Goal: Task Accomplishment & Management: Manage account settings

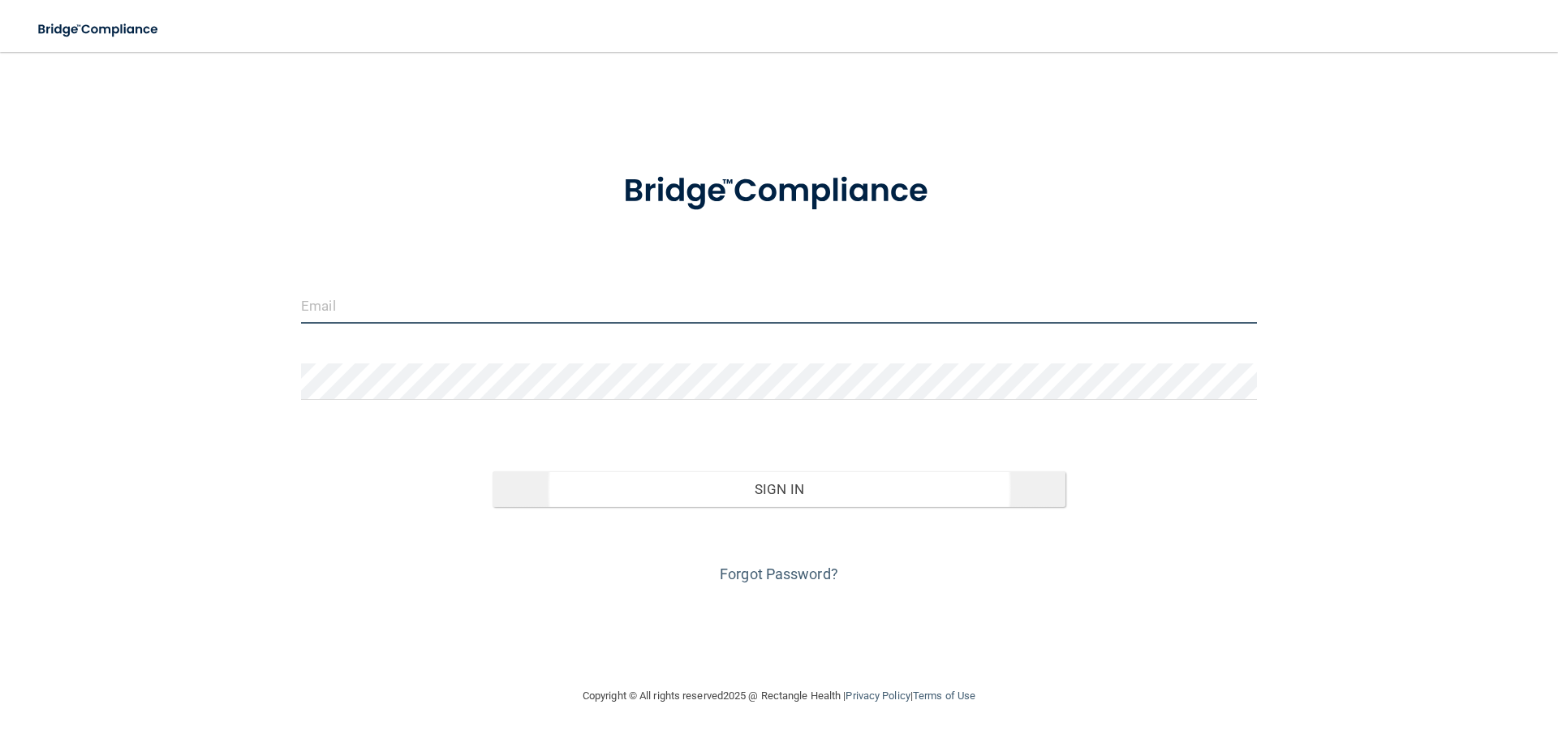
type input "[EMAIL_ADDRESS][DOMAIN_NAME]"
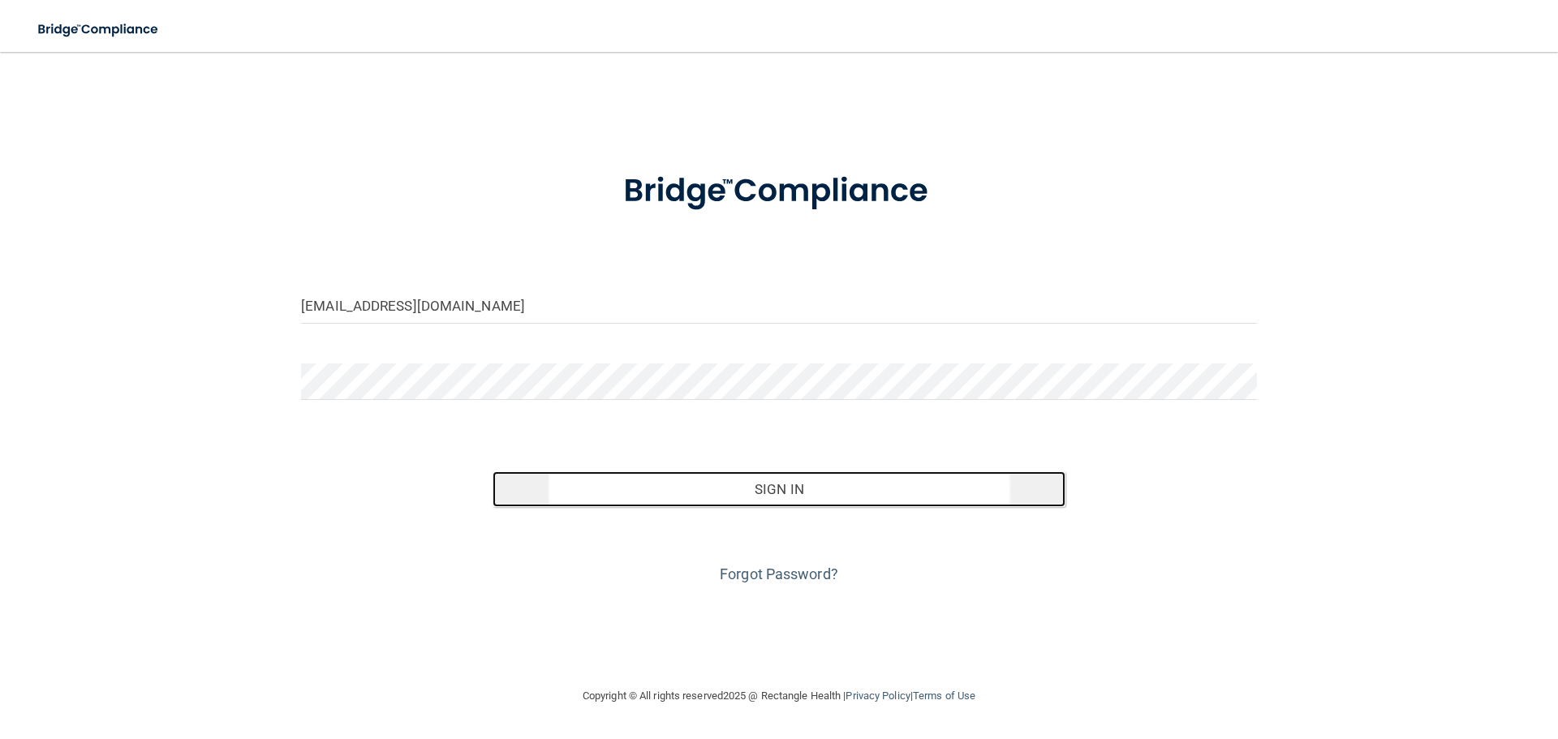
click at [864, 482] on button "Sign In" at bounding box center [780, 490] width 574 height 36
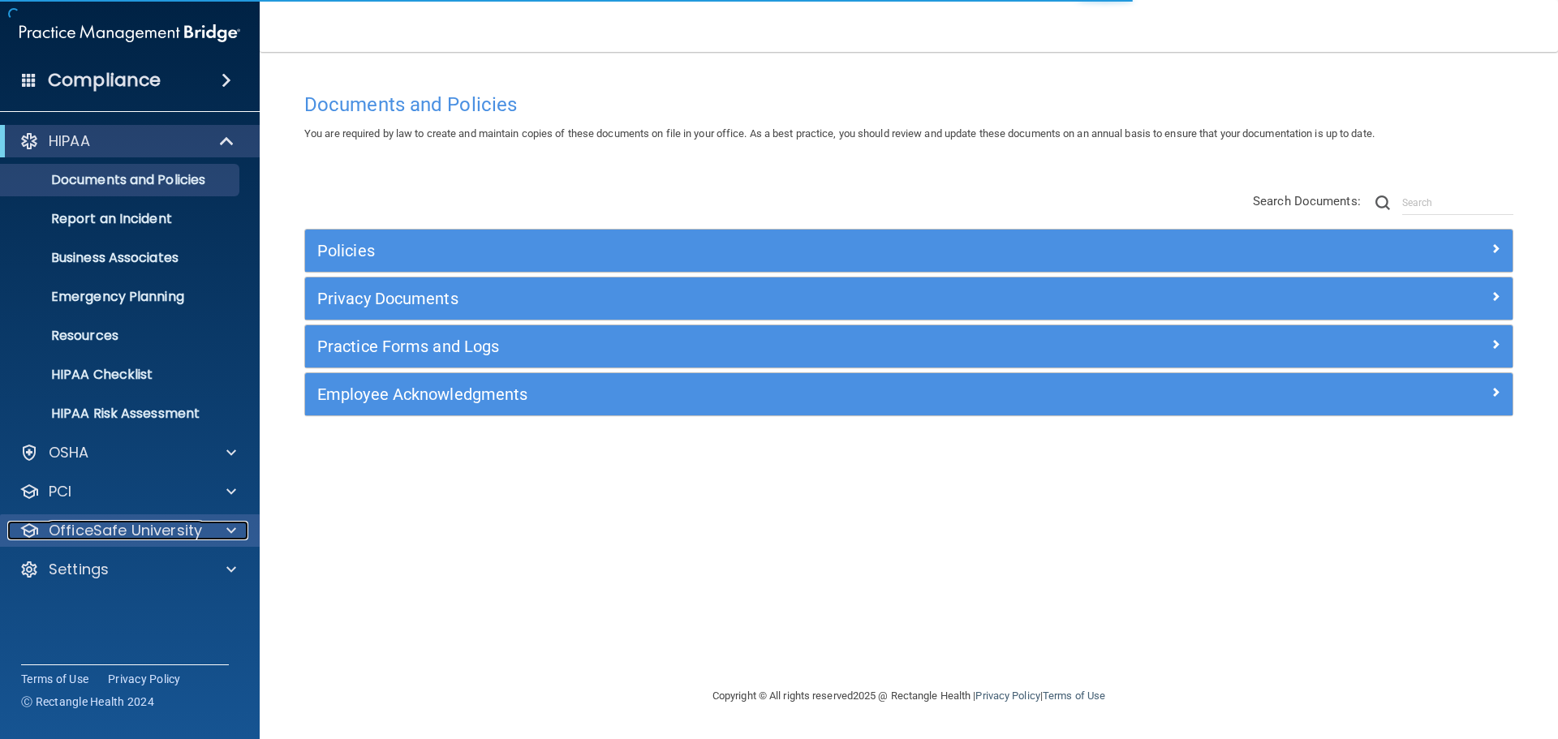
click at [109, 536] on p "OfficeSafe University" at bounding box center [125, 530] width 153 height 19
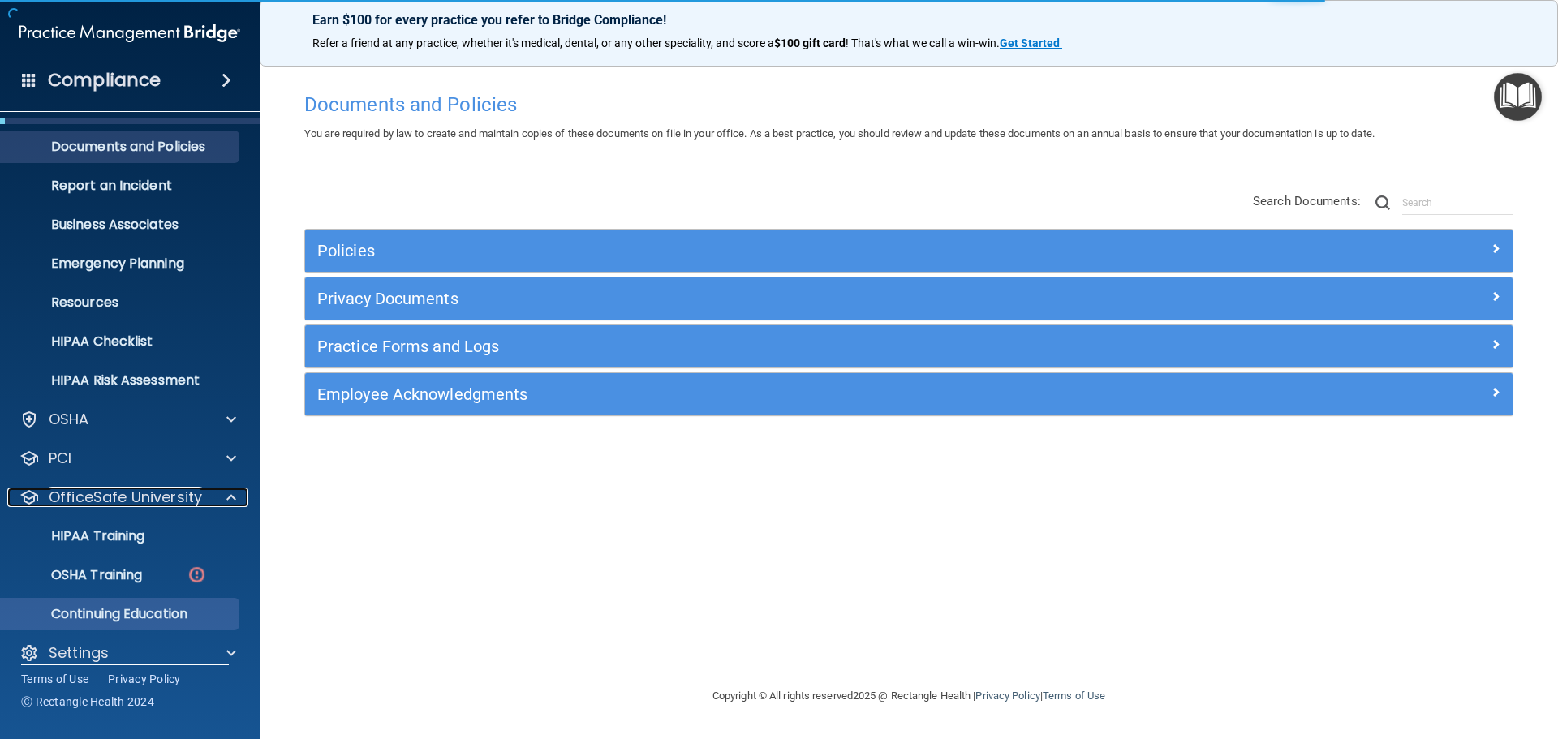
scroll to position [51, 0]
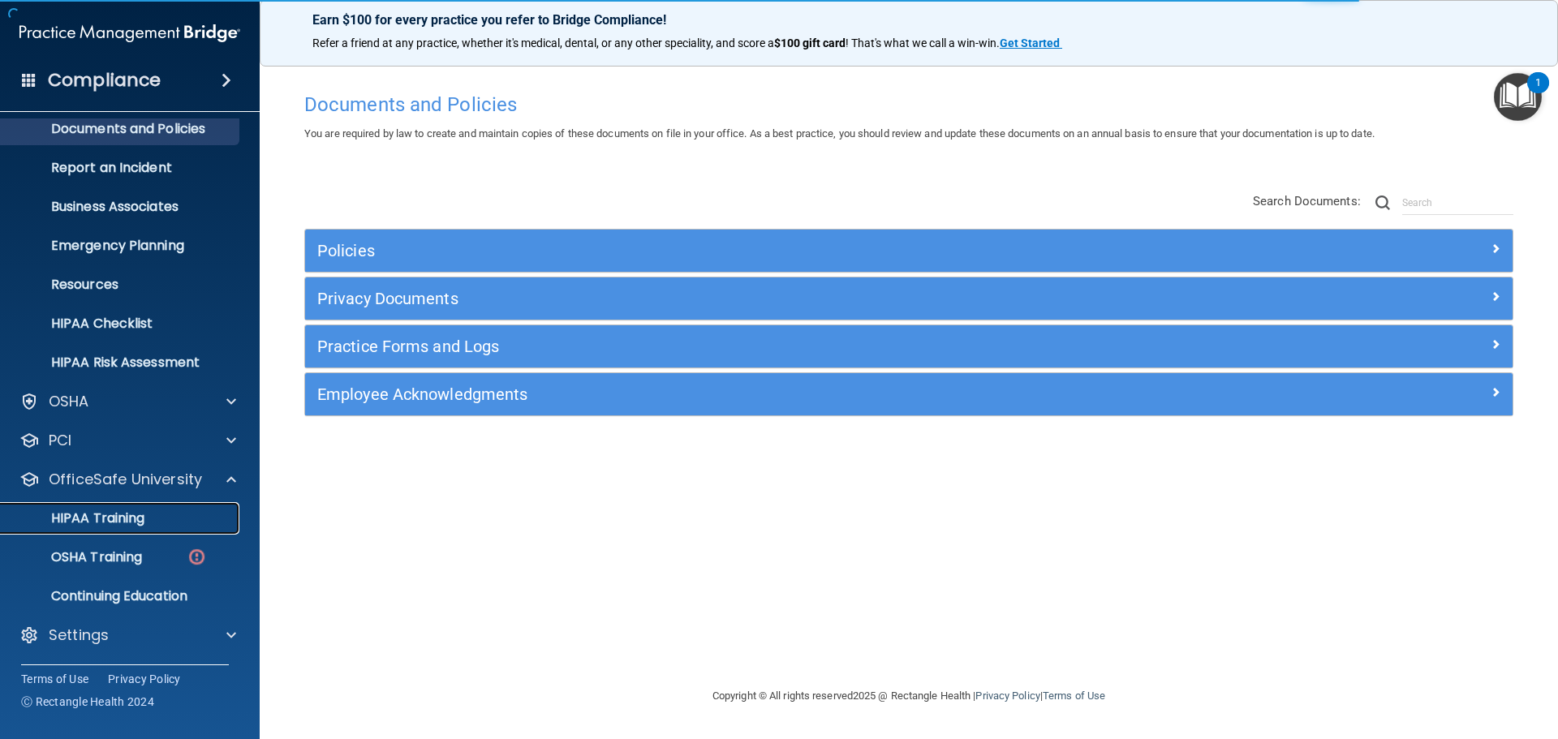
click at [125, 513] on p "HIPAA Training" at bounding box center [78, 519] width 134 height 16
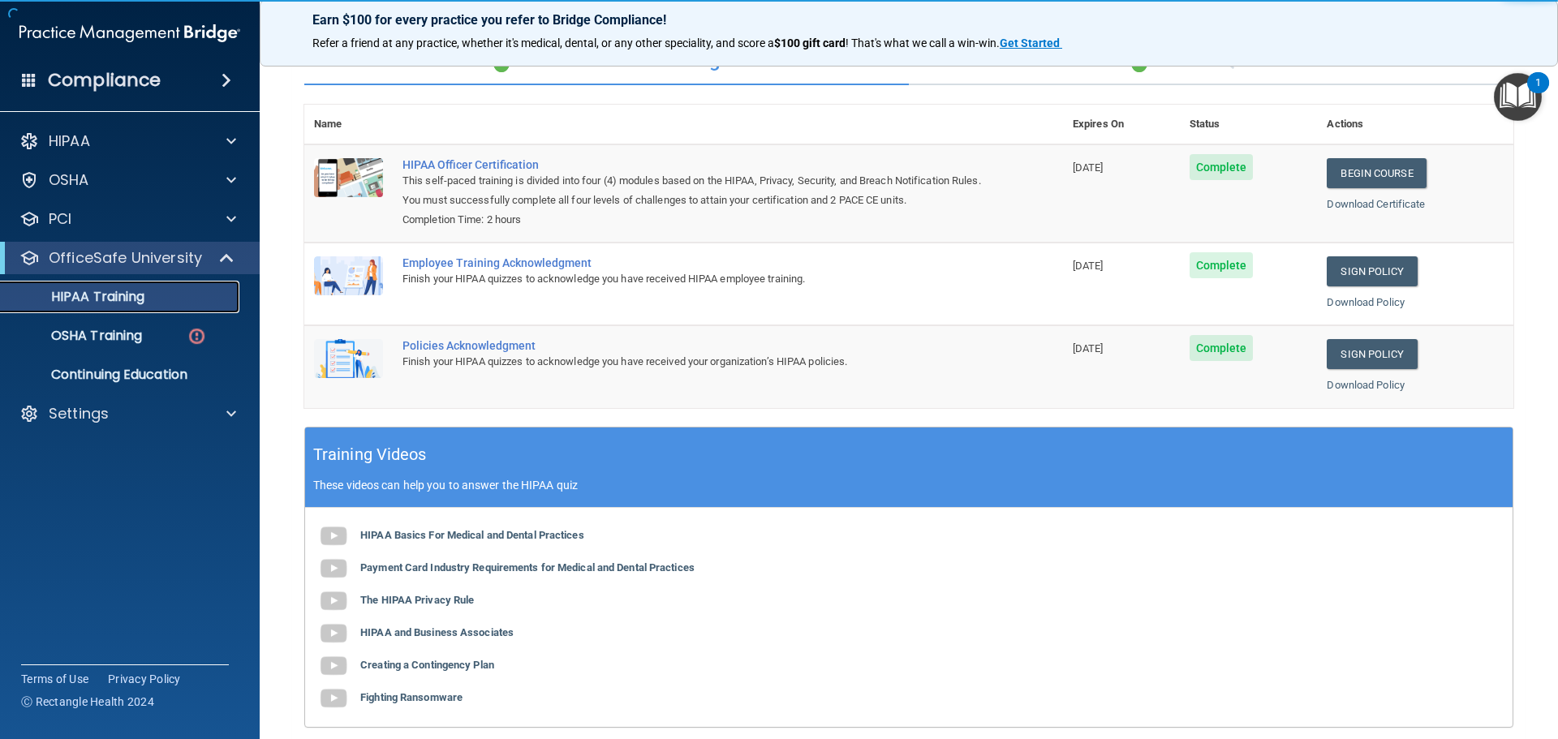
scroll to position [334, 0]
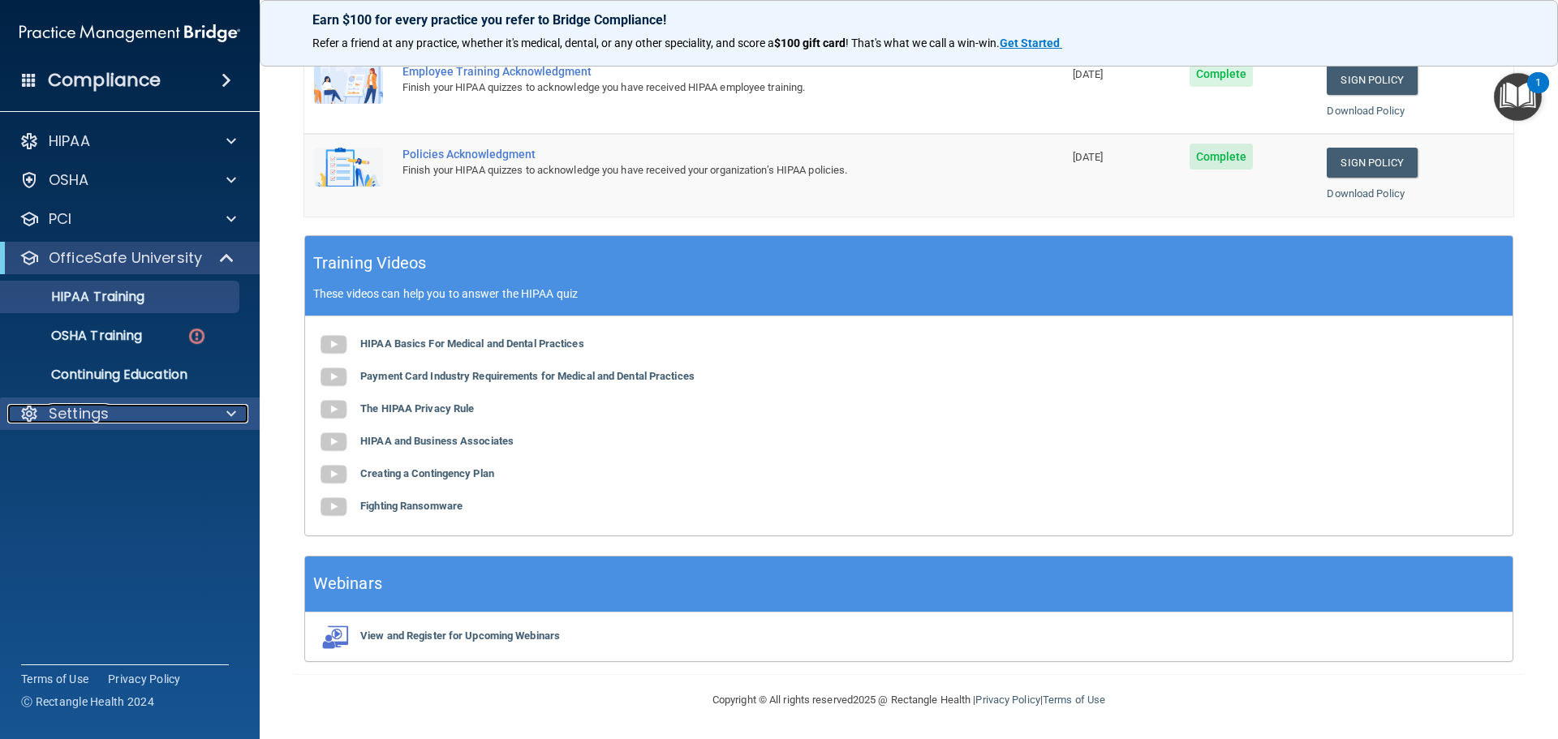
click at [123, 416] on div "Settings" at bounding box center [107, 413] width 201 height 19
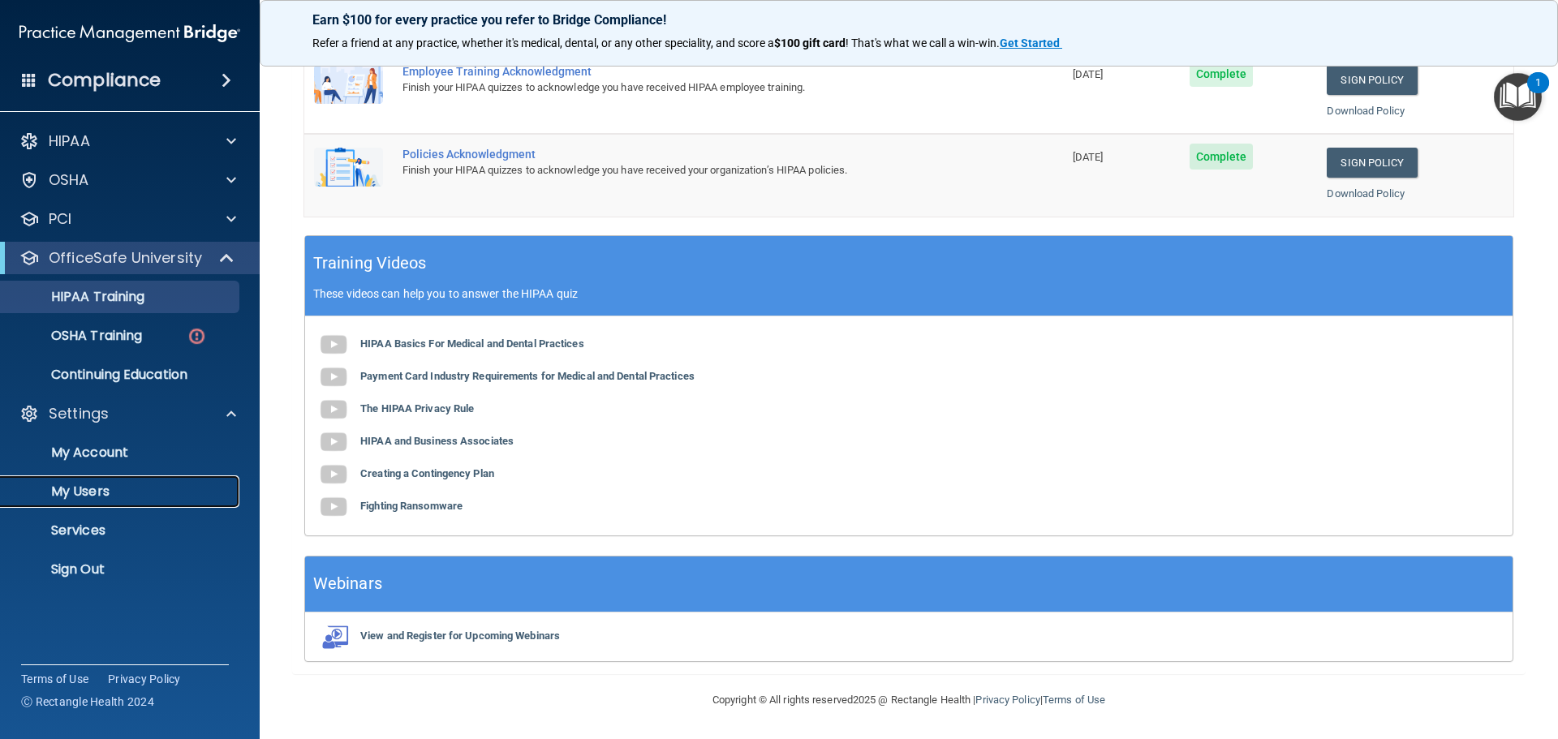
click at [95, 491] on p "My Users" at bounding box center [122, 492] width 222 height 16
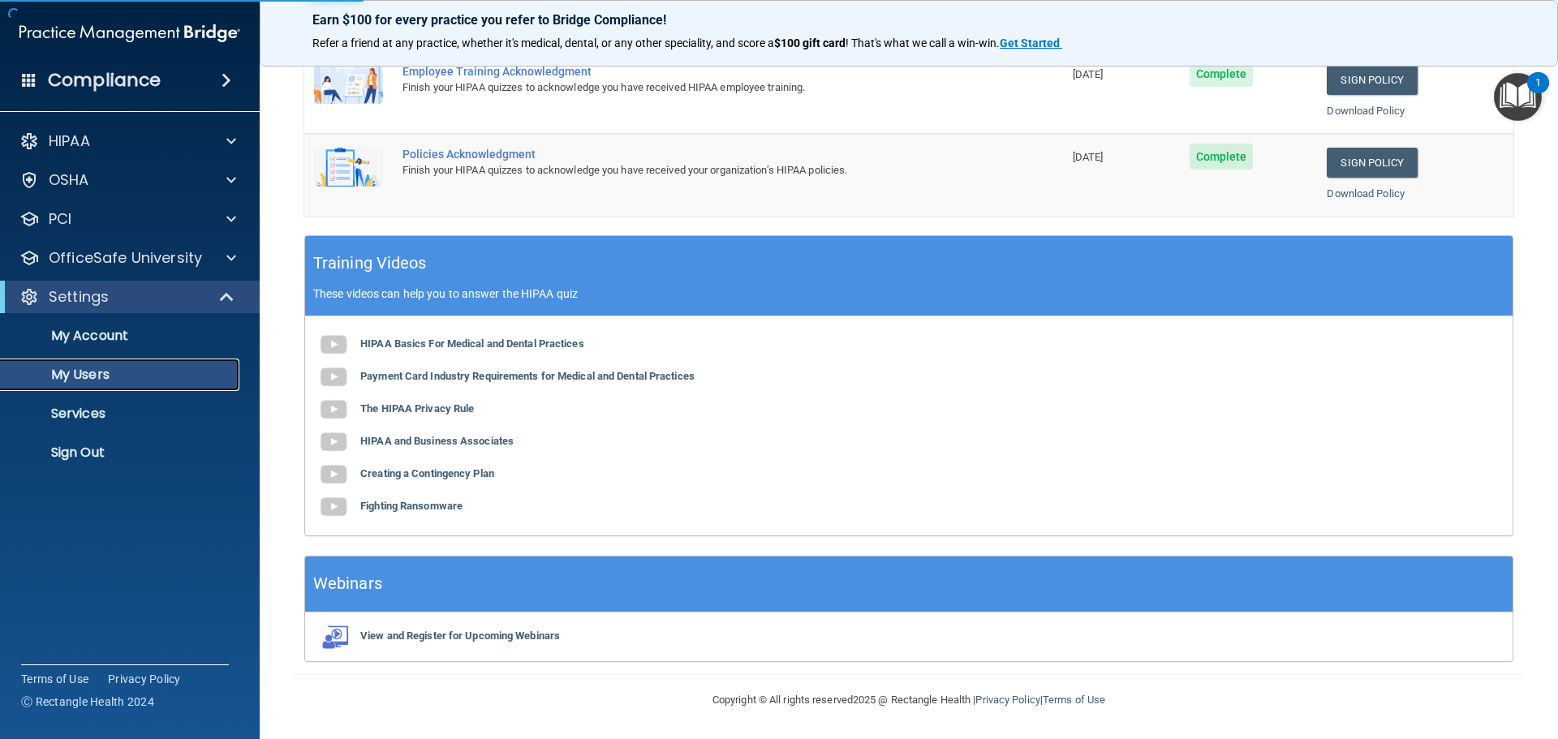
scroll to position [381, 0]
select select "20"
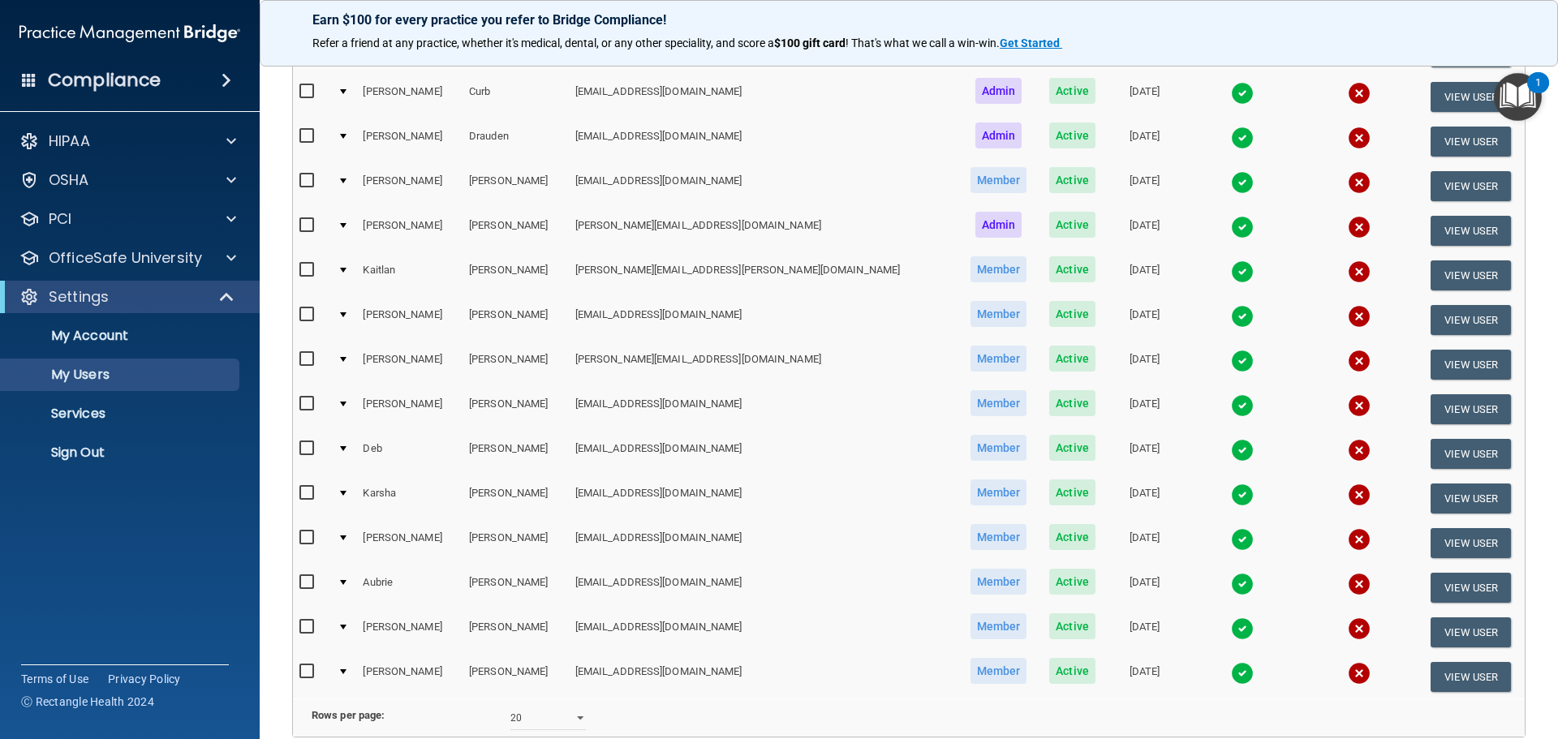
scroll to position [0, 0]
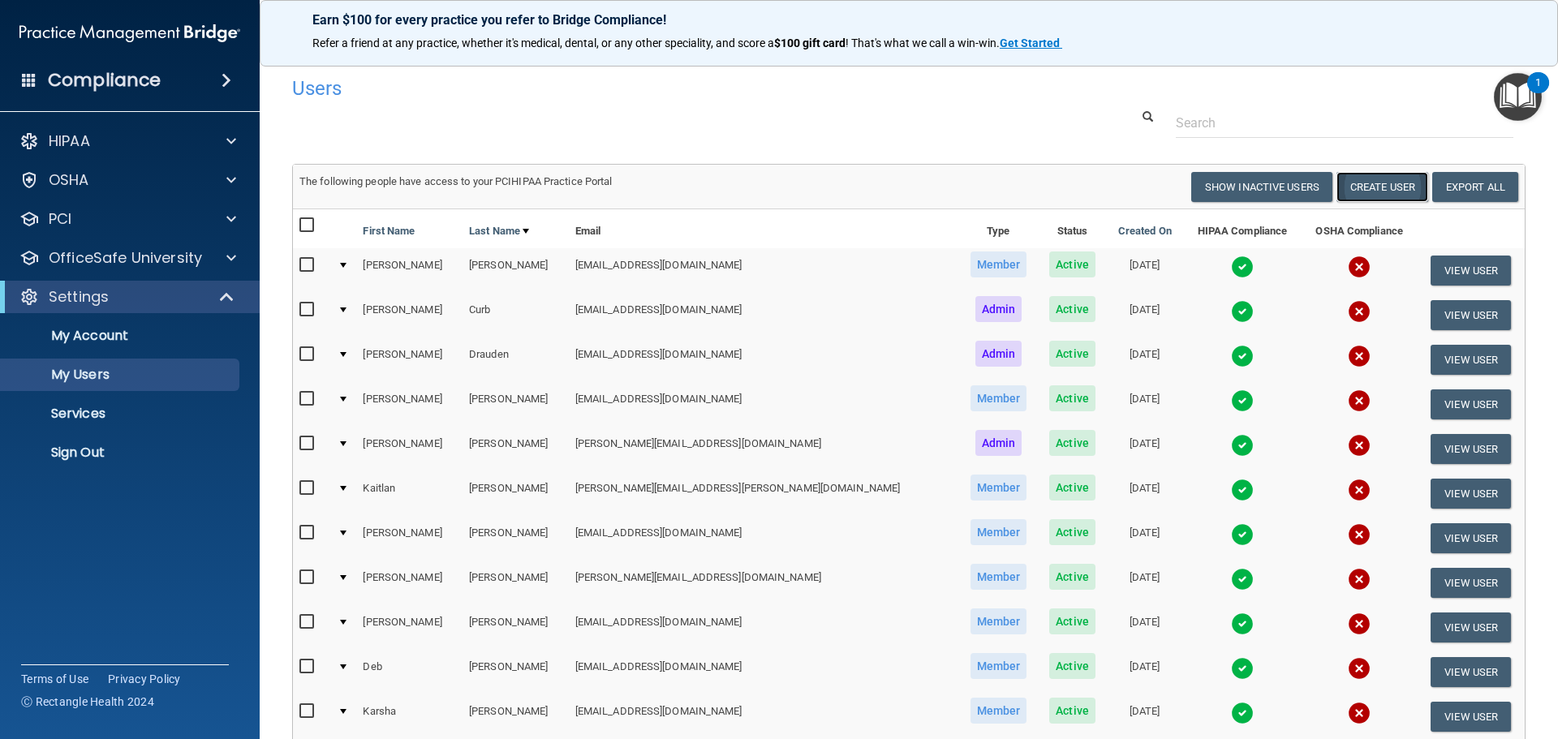
click at [1392, 194] on button "Create User" at bounding box center [1383, 187] width 92 height 30
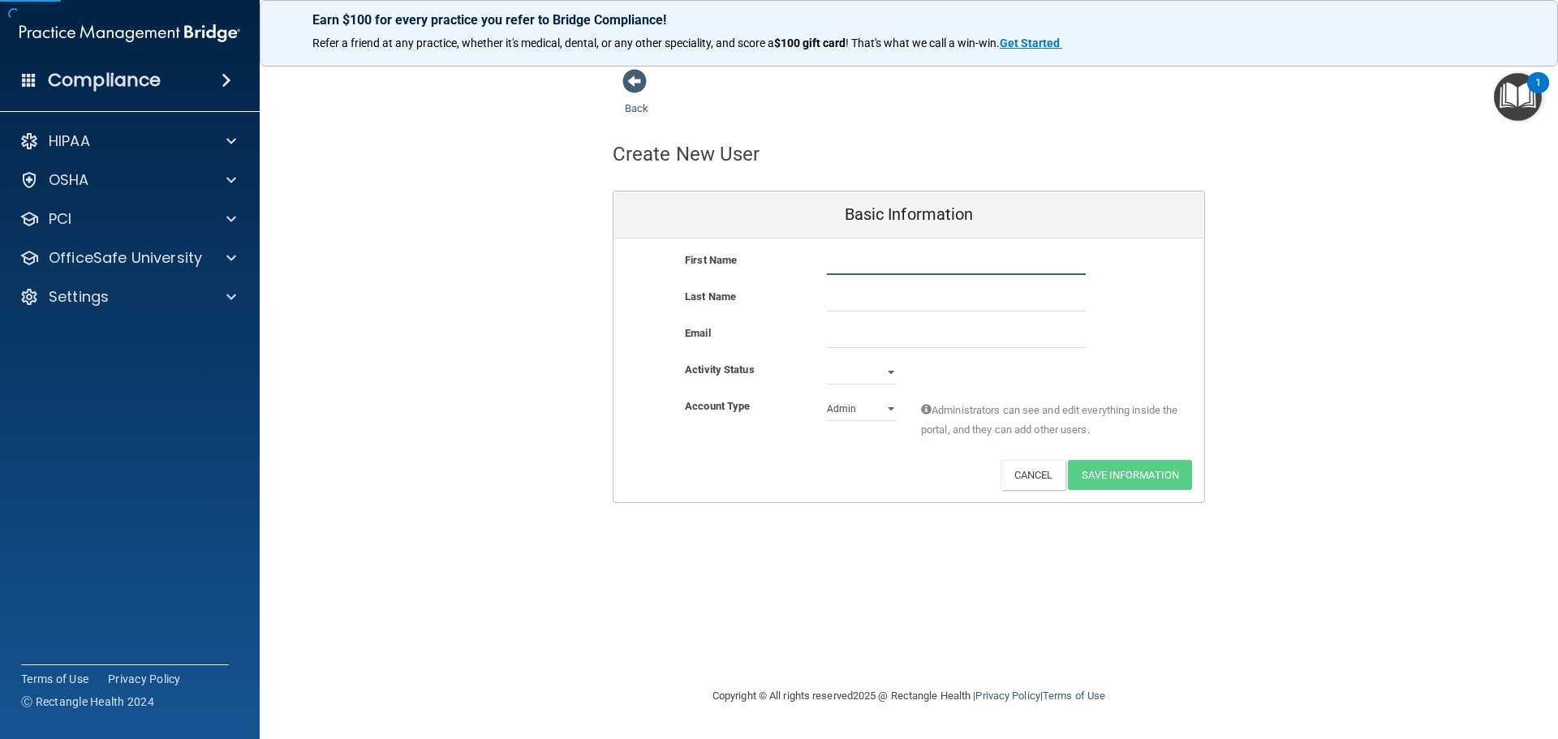
click at [868, 264] on input "text" at bounding box center [956, 263] width 259 height 24
type input "[PERSON_NAME]"
type input "Z"
type input "Sitz"
paste input "[EMAIL_ADDRESS][DOMAIN_NAME]"
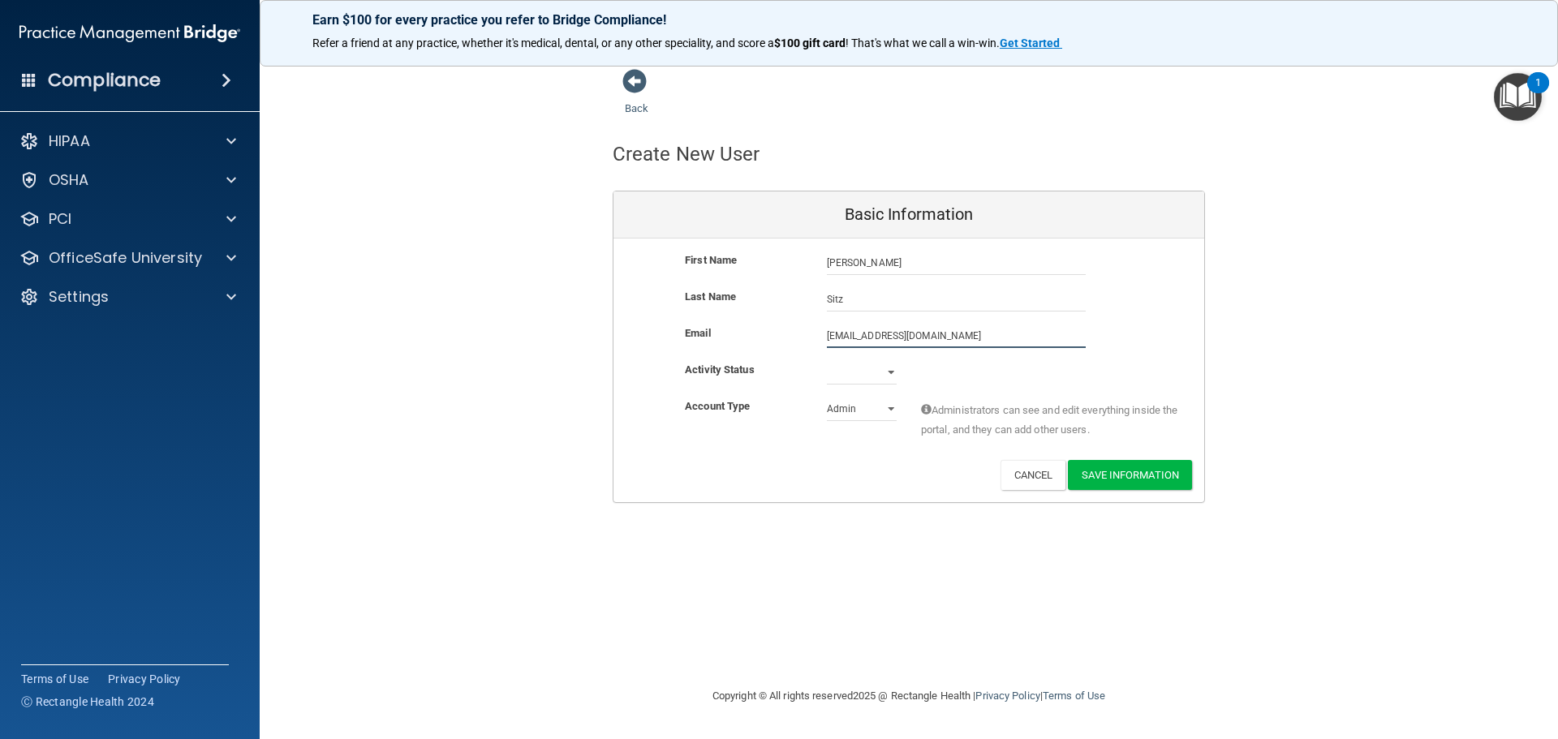
type input "[EMAIL_ADDRESS][DOMAIN_NAME]"
click at [853, 371] on select "Active Inactive" at bounding box center [862, 372] width 70 height 24
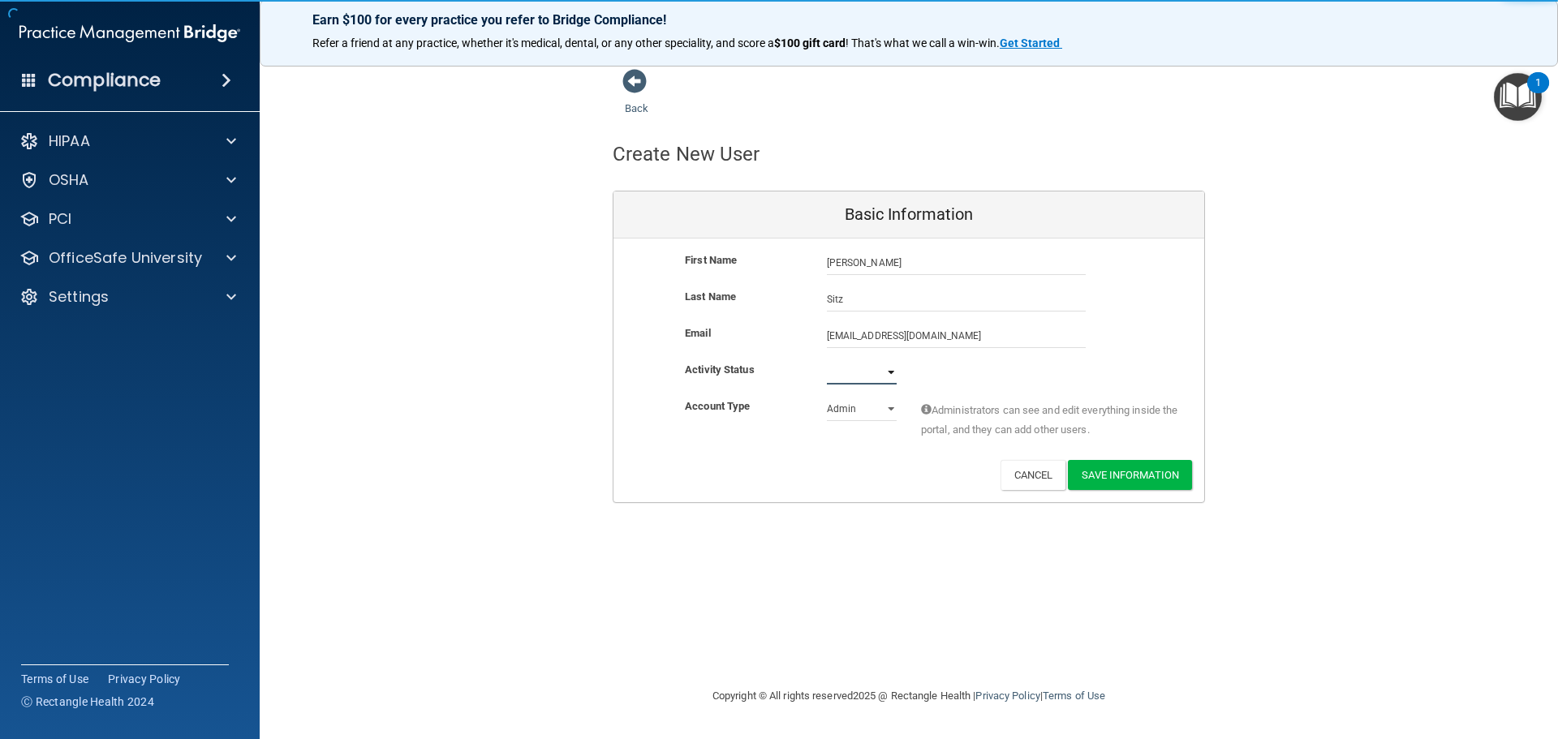
select select "active"
click at [827, 360] on select "Active Inactive" at bounding box center [862, 372] width 70 height 24
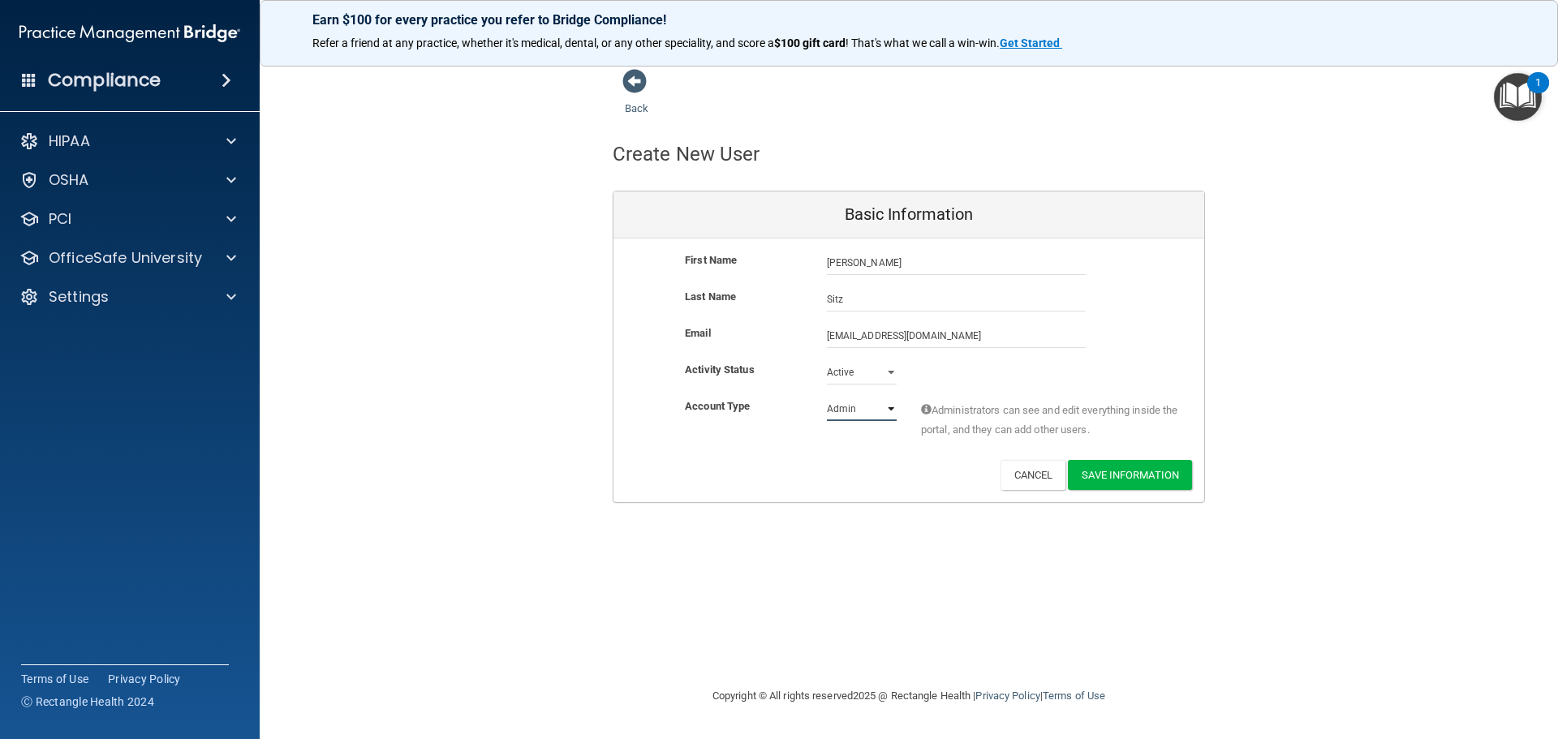
click at [861, 416] on select "Admin Member" at bounding box center [862, 409] width 70 height 24
select select "practice_member"
click at [827, 397] on select "Admin Member" at bounding box center [862, 409] width 70 height 24
click at [1142, 477] on button "Save Information" at bounding box center [1130, 475] width 124 height 30
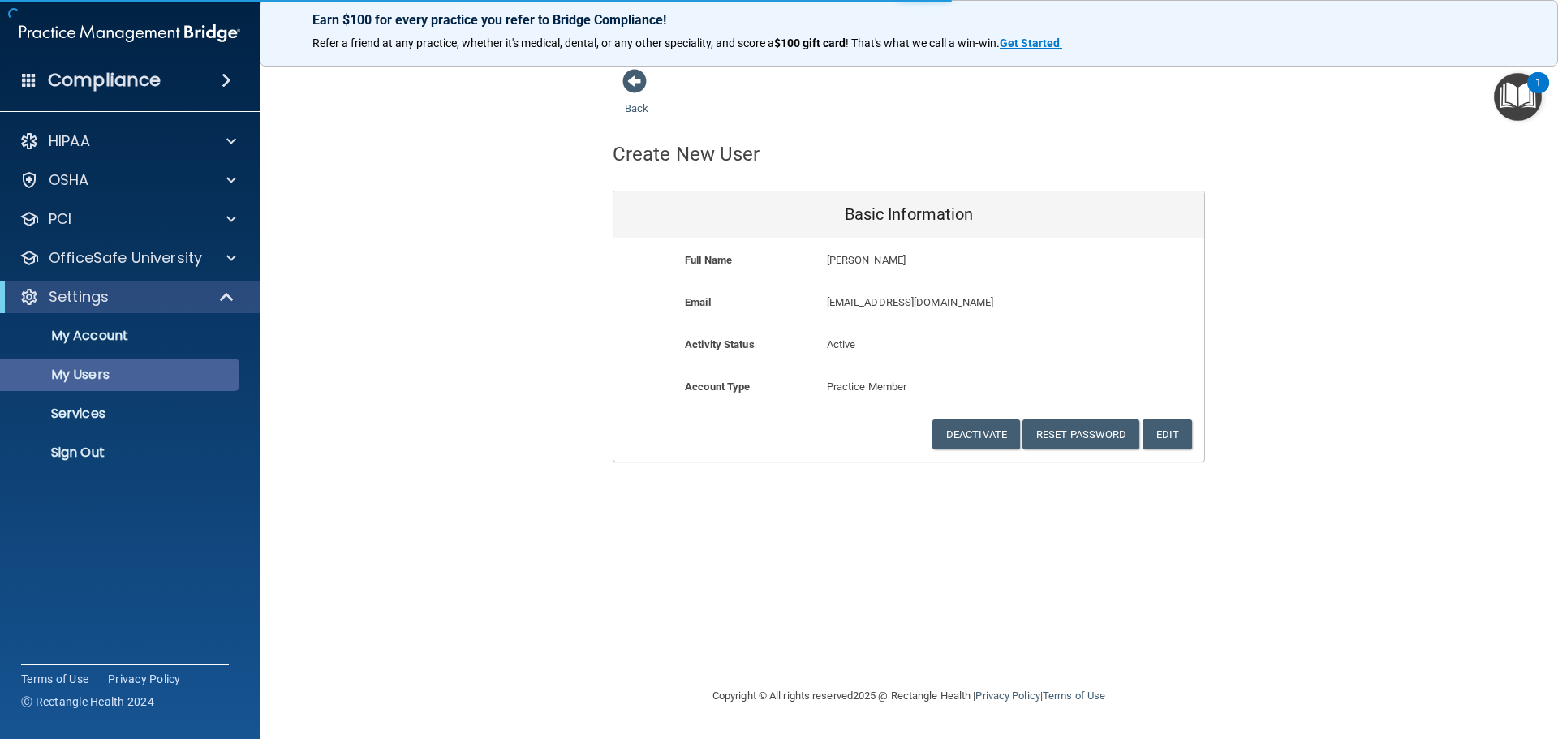
select select "20"
